Goal: Book appointment/travel/reservation

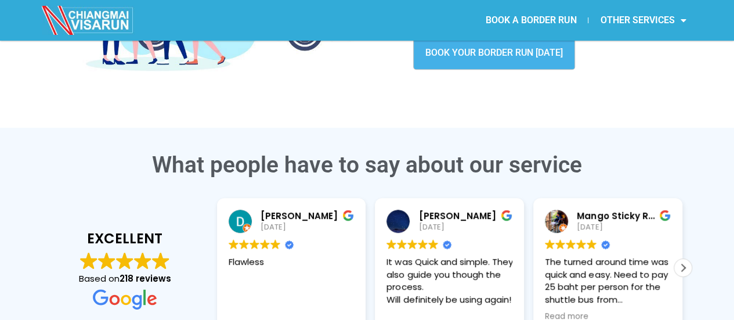
drag, startPoint x: 738, startPoint y: 39, endPoint x: 742, endPoint y: 88, distance: 49.5
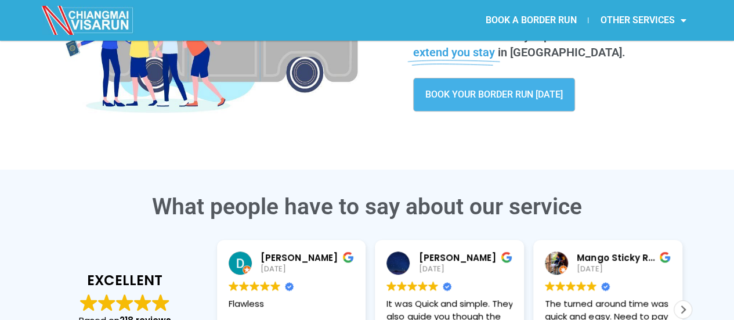
scroll to position [107, 0]
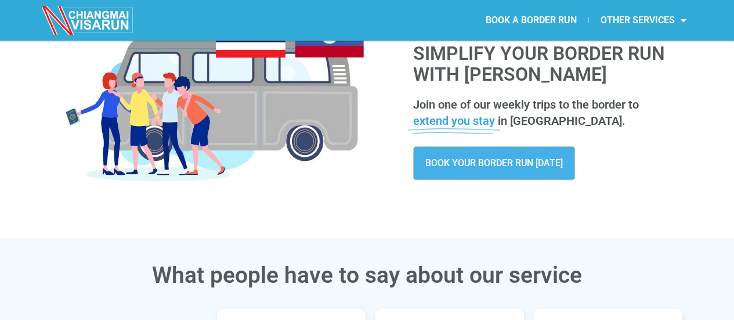
click at [495, 160] on span "BOOK YOUR BORDER RUN [DATE]" at bounding box center [494, 162] width 138 height 9
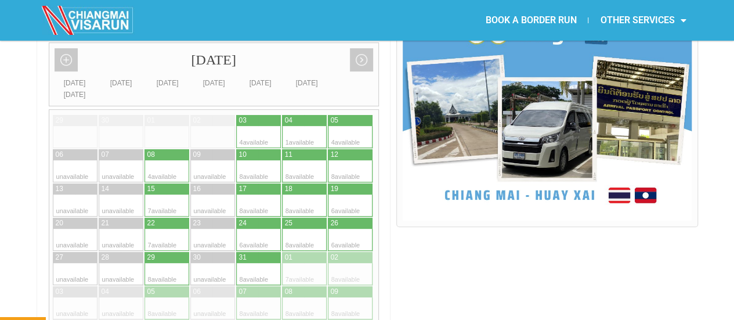
scroll to position [335, 0]
